Goal: Check status: Check status

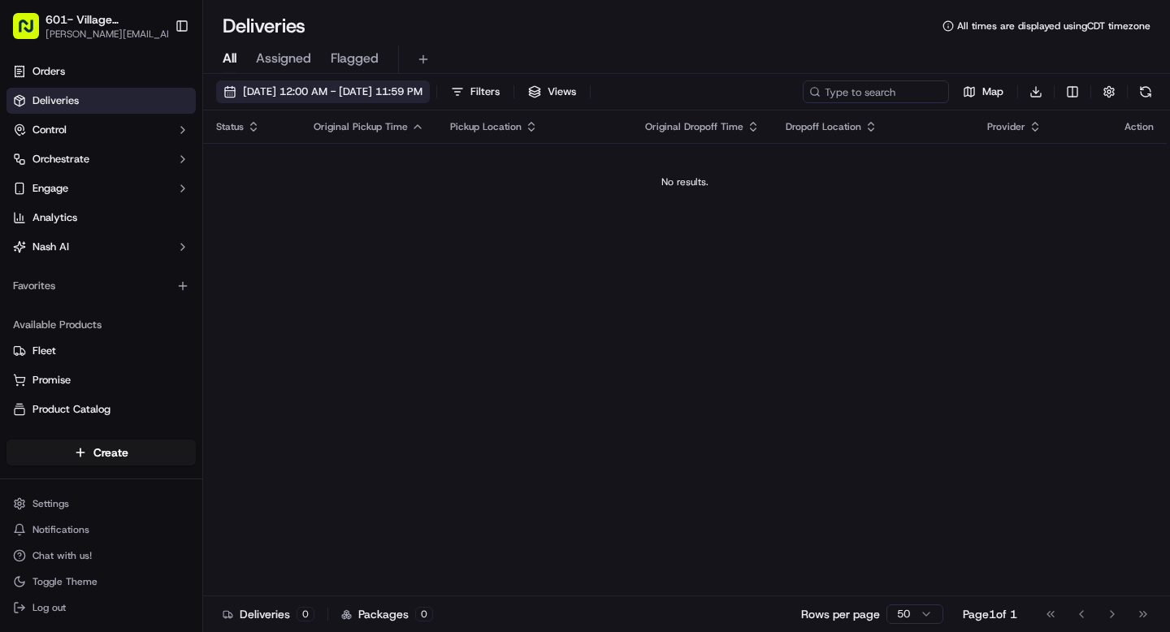
click at [409, 94] on span "[DATE] 12:00 AM - [DATE] 11:59 PM" at bounding box center [332, 91] width 179 height 15
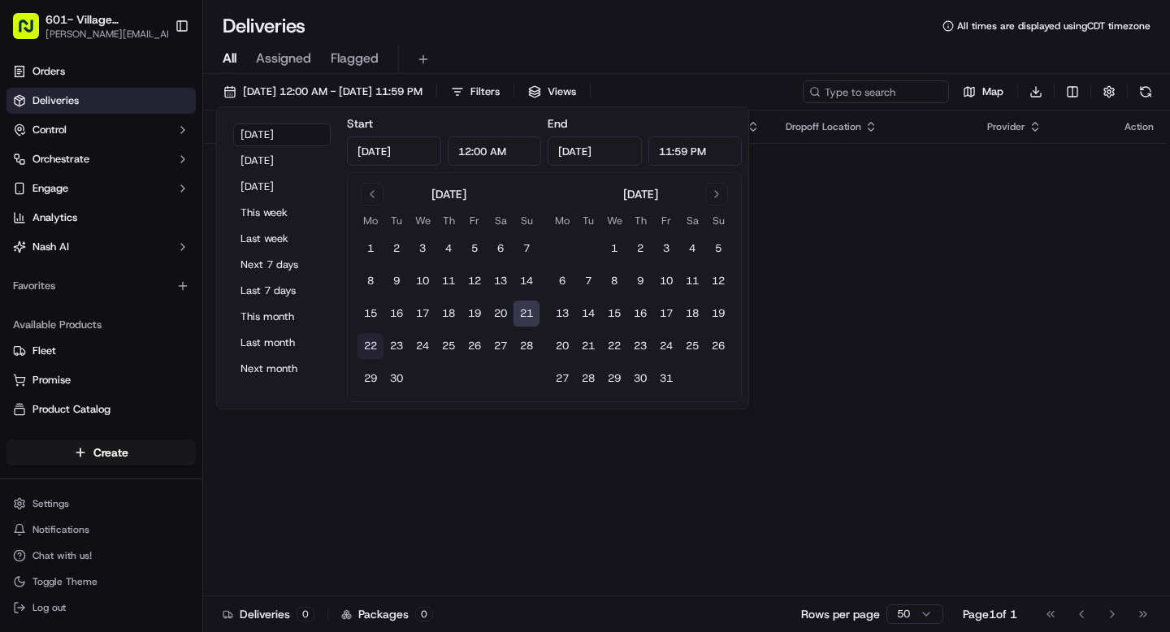
click at [372, 345] on button "22" at bounding box center [370, 346] width 26 height 26
type input "[DATE]"
click at [372, 345] on button "22" at bounding box center [370, 346] width 26 height 26
click at [530, 315] on button "21" at bounding box center [526, 314] width 26 height 26
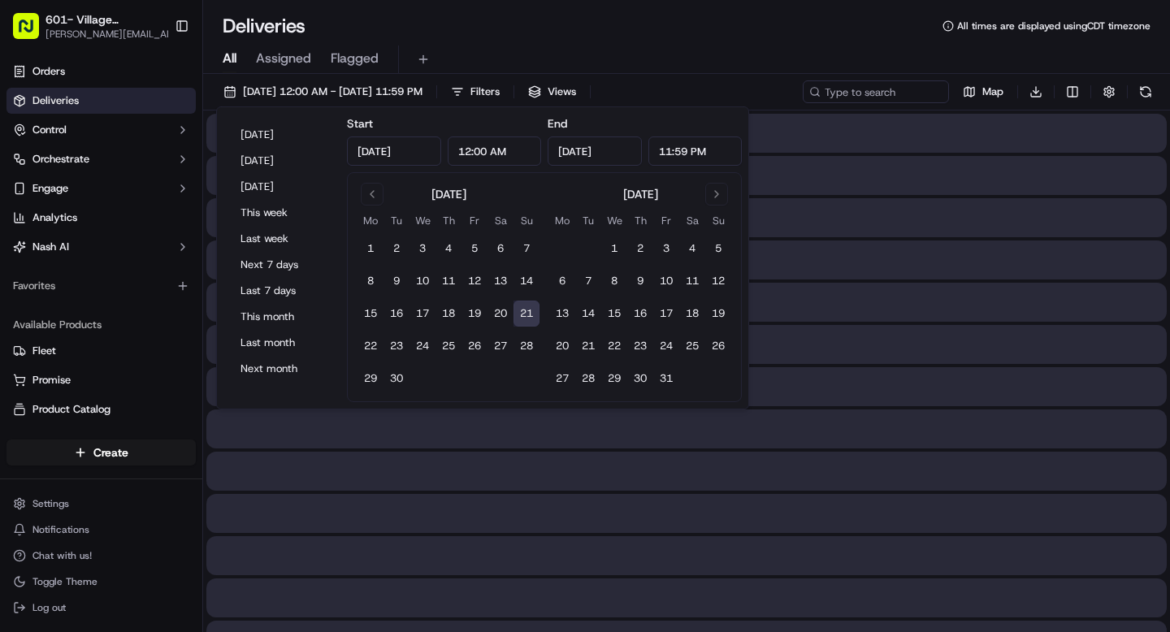
type input "[DATE]"
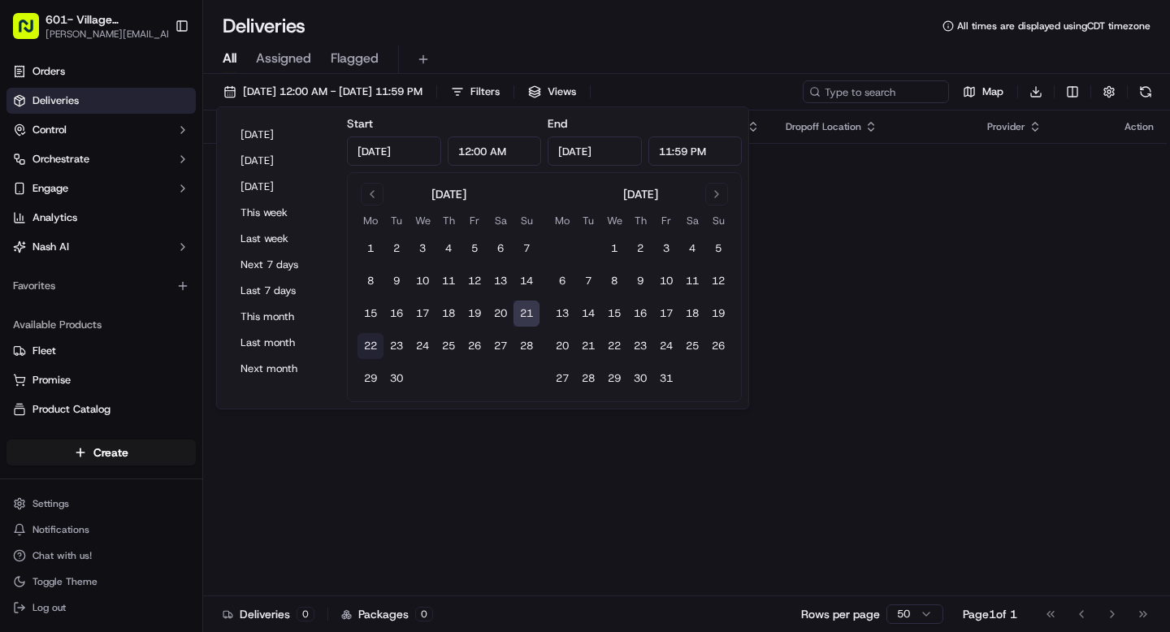
click at [378, 345] on button "22" at bounding box center [370, 346] width 26 height 26
click at [527, 305] on button "21" at bounding box center [526, 314] width 26 height 26
click at [361, 343] on button "22" at bounding box center [370, 346] width 26 height 26
type input "[DATE]"
click at [404, 97] on span "[DATE] 12:00 AM - [DATE] 11:59 PM" at bounding box center [332, 91] width 179 height 15
